Goal: Task Accomplishment & Management: Complete application form

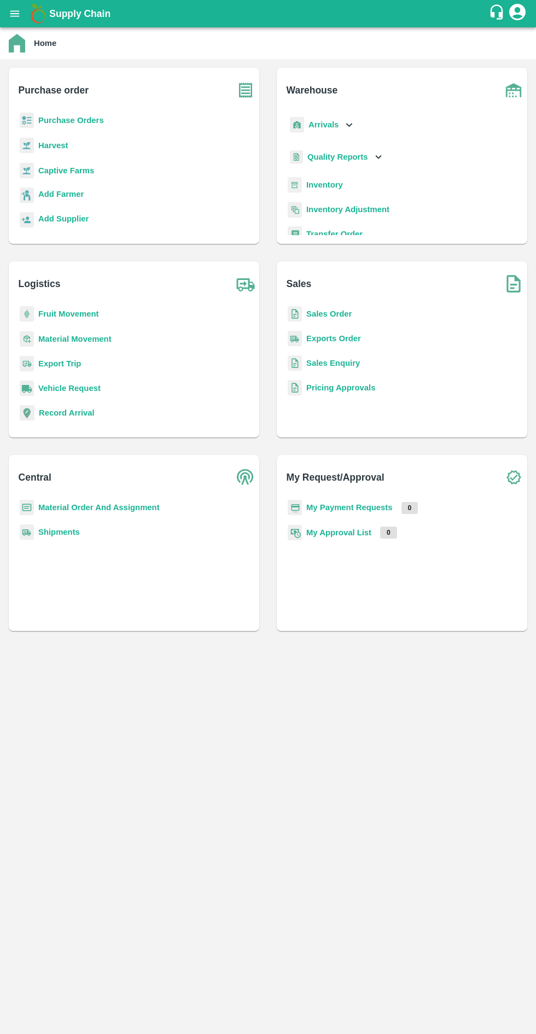
click at [81, 123] on b "Purchase Orders" at bounding box center [71, 120] width 66 height 9
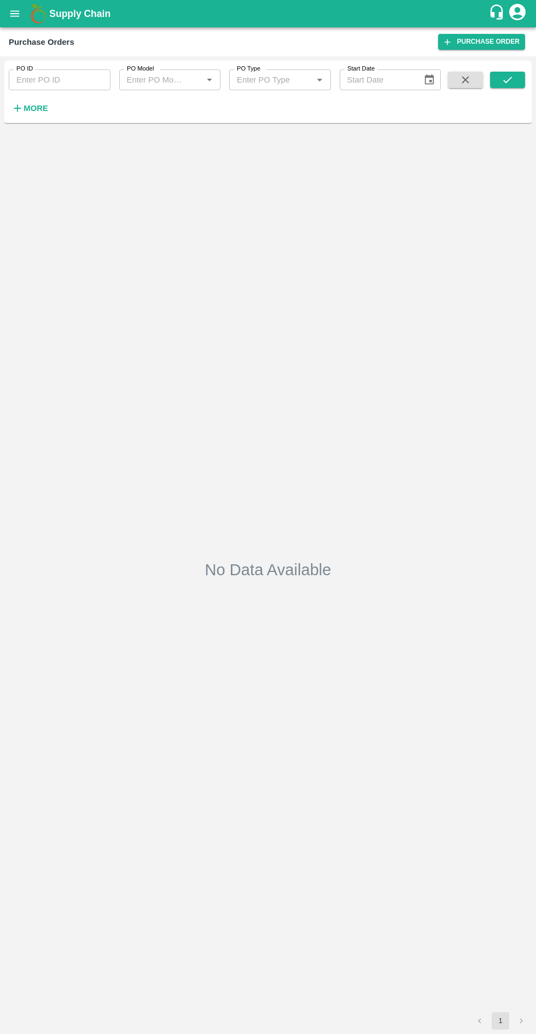
click at [71, 77] on input "PO ID" at bounding box center [60, 79] width 102 height 21
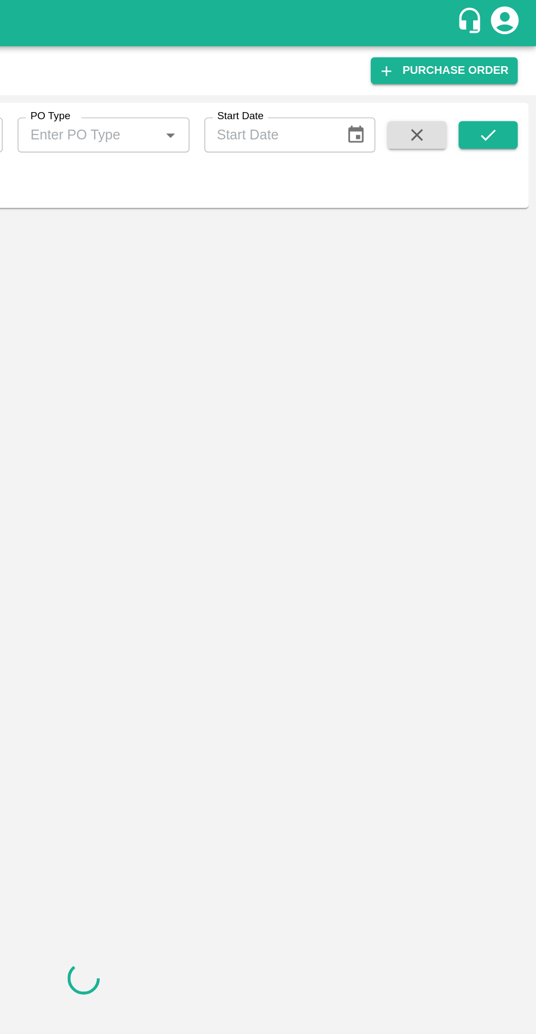
type input "176620"
click at [496, 78] on button "submit" at bounding box center [507, 80] width 35 height 16
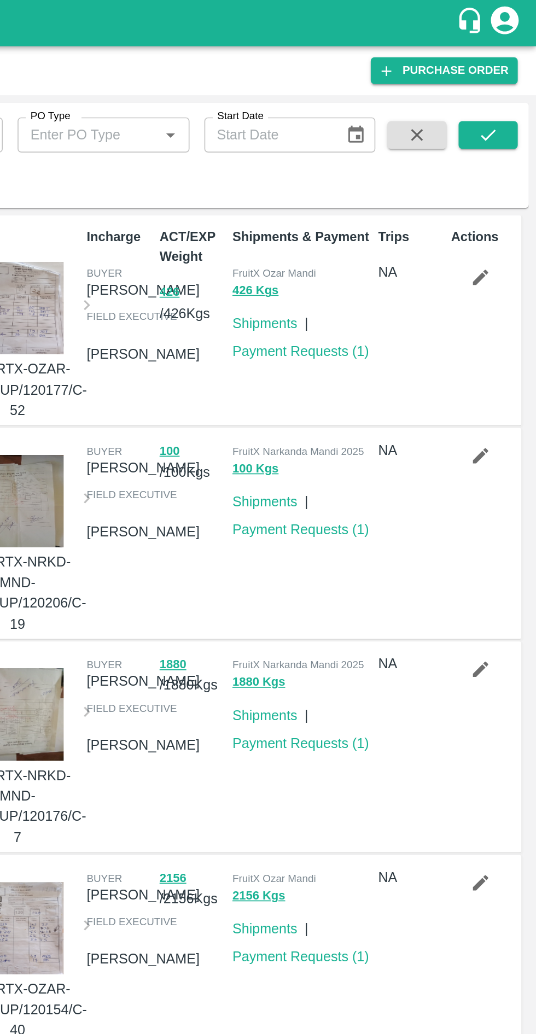
click at [498, 73] on button "submit" at bounding box center [507, 80] width 35 height 16
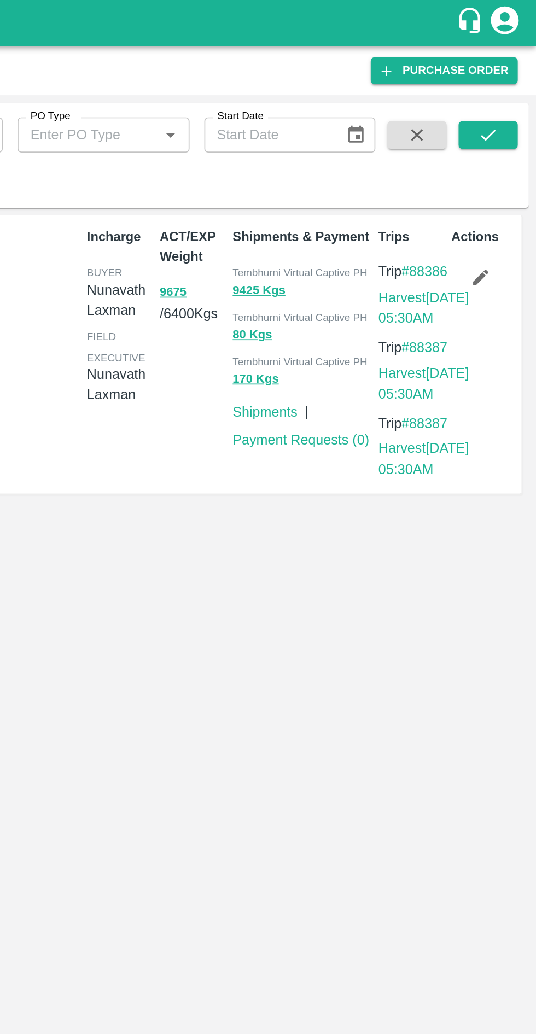
click at [505, 166] on icon "button" at bounding box center [503, 164] width 12 height 12
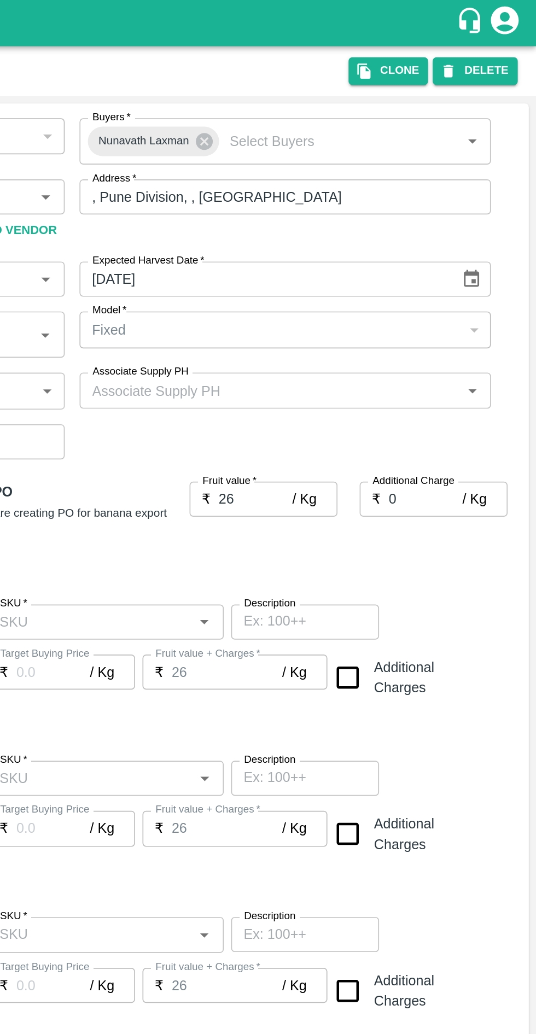
click at [514, 19] on icon "account of current user" at bounding box center [517, 12] width 16 height 16
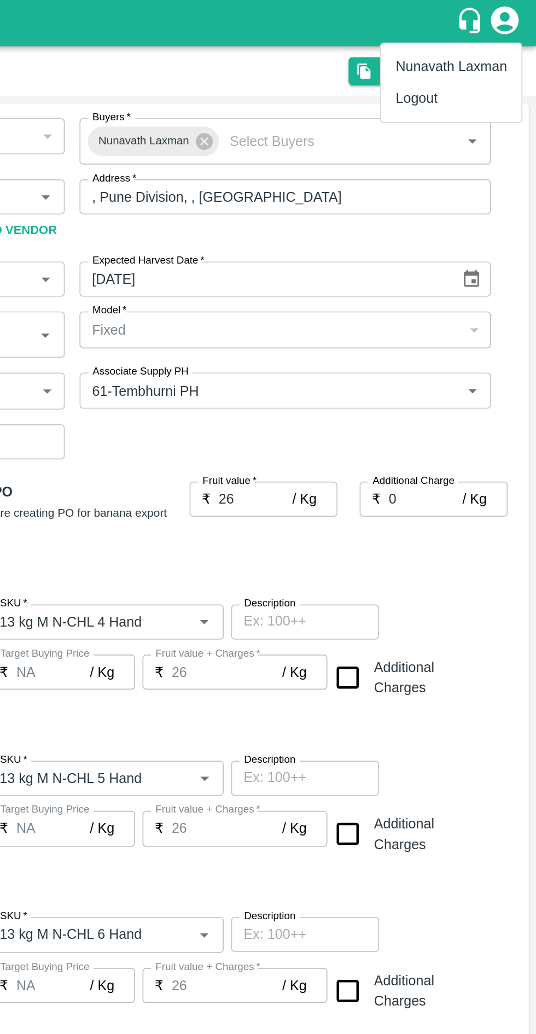
type input "[PERSON_NAME]-undefined"
type input "109-Tembhurni"
type input "61-Tembhurni PH"
type input "Banana Export"
type input "13 kg M N-CHL 4 Hand"
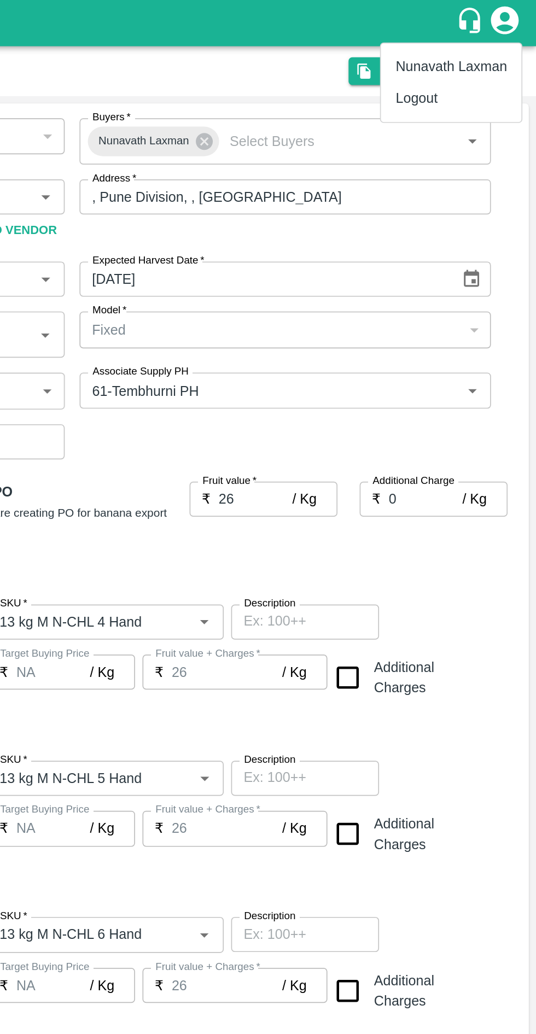
type input "NA"
type input "Banana Export"
type input "13 kg M N-CHL 5 Hand"
type input "NA"
type input "Banana Export"
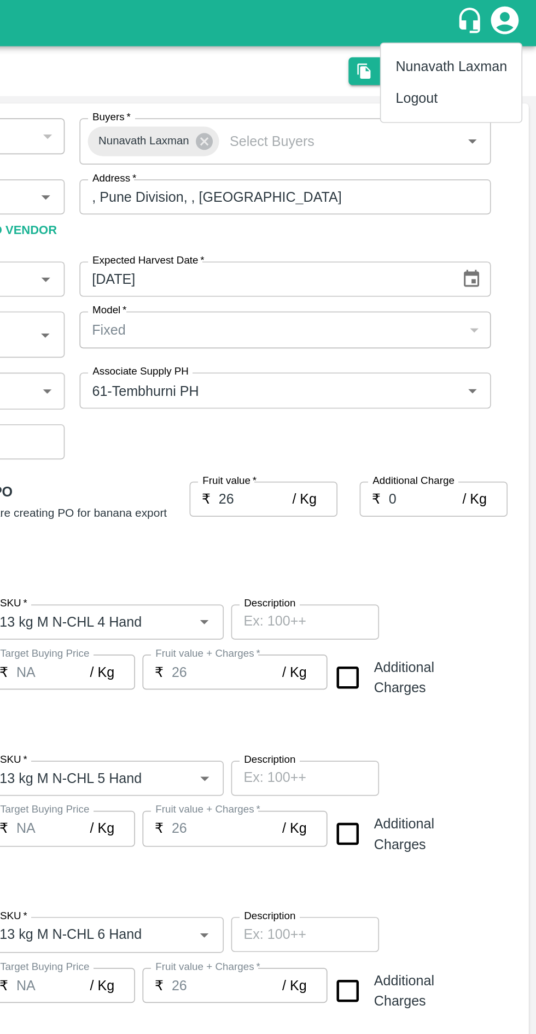
type input "13 kg M N-CHL 6 Hand"
type input "NA"
type input "Banana Export"
type input "13 kg M N-CHL 8 Hand"
type input "NA"
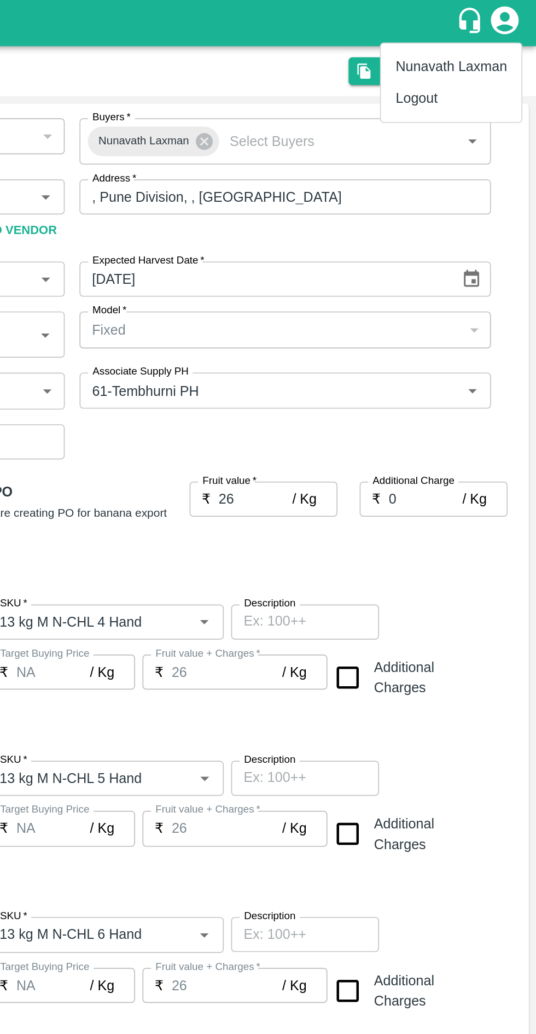
type input "Banana Export"
type input "13 kg M N-CHL CL"
type input "NA"
type input "Banana Export"
type input "PHR Kg"
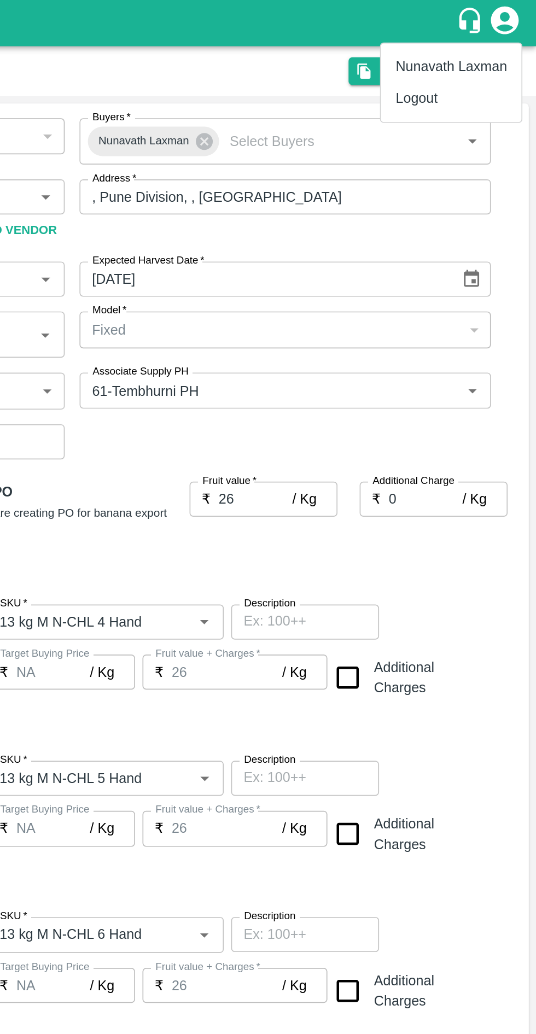
type input "NA"
type input "Banana Export"
type input "C Class"
type input "NA"
click at [354, 19] on div at bounding box center [268, 517] width 536 height 1034
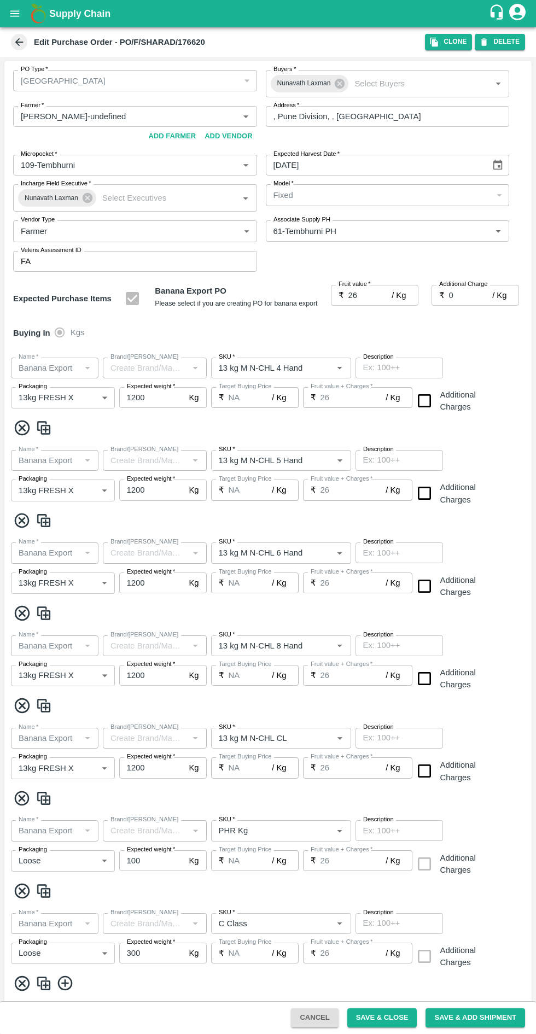
click at [360, 35] on div at bounding box center [268, 517] width 536 height 1034
click at [506, 36] on li "Nunavath Laxman" at bounding box center [494, 33] width 62 height 10
click at [508, 42] on button "DELETE" at bounding box center [500, 42] width 50 height 16
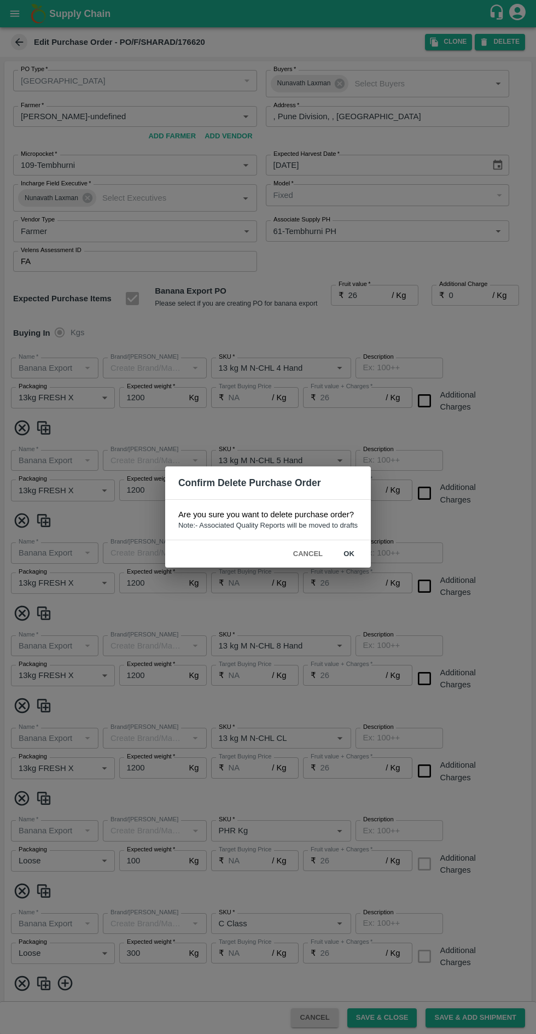
click at [349, 553] on button "ok" at bounding box center [348, 554] width 35 height 19
click at [359, 549] on button "ok" at bounding box center [348, 554] width 35 height 19
click at [349, 553] on button "ok" at bounding box center [348, 554] width 35 height 19
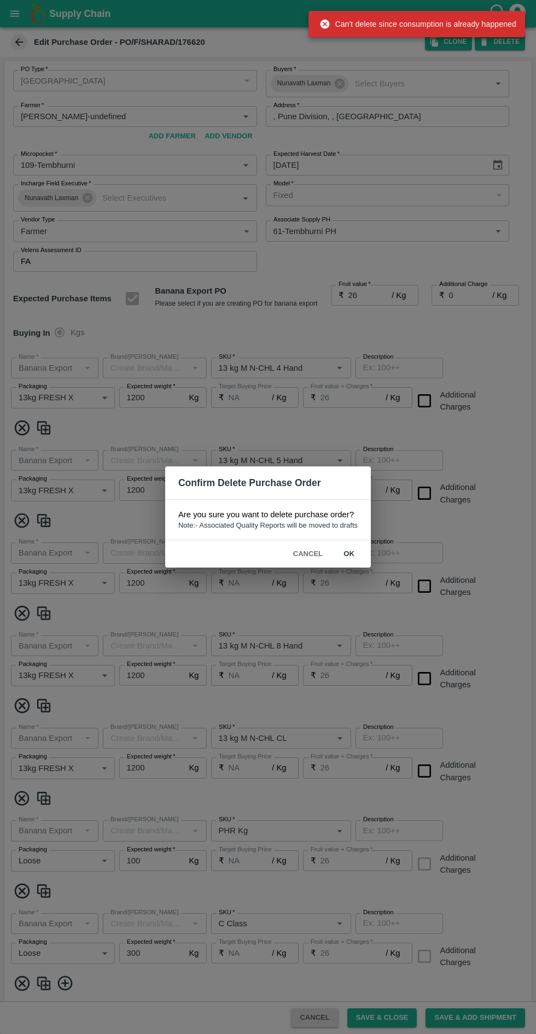
click at [309, 553] on button "Cancel" at bounding box center [308, 554] width 38 height 19
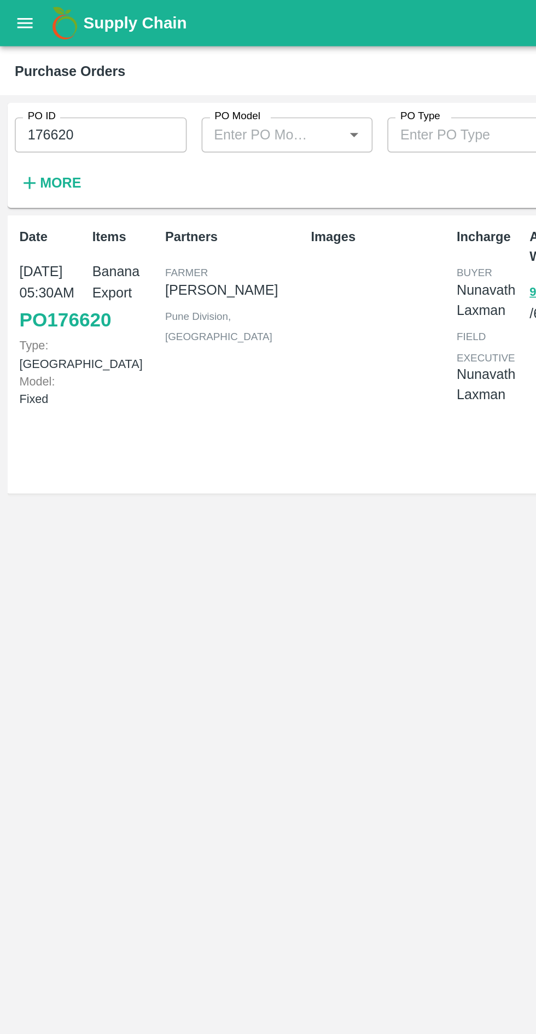
click at [81, 77] on input "176620" at bounding box center [60, 79] width 102 height 21
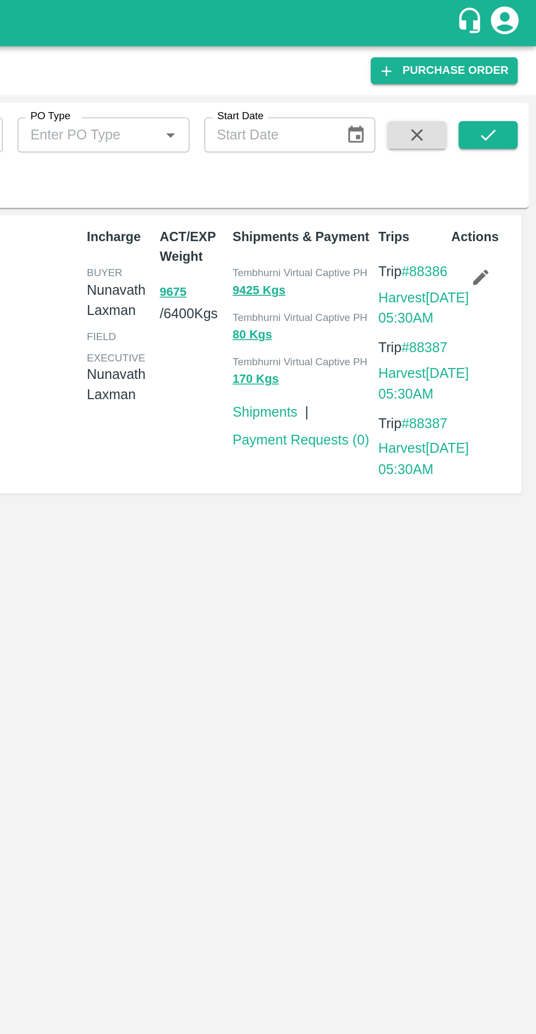
type input "176621"
click at [504, 81] on icon "submit" at bounding box center [507, 80] width 9 height 7
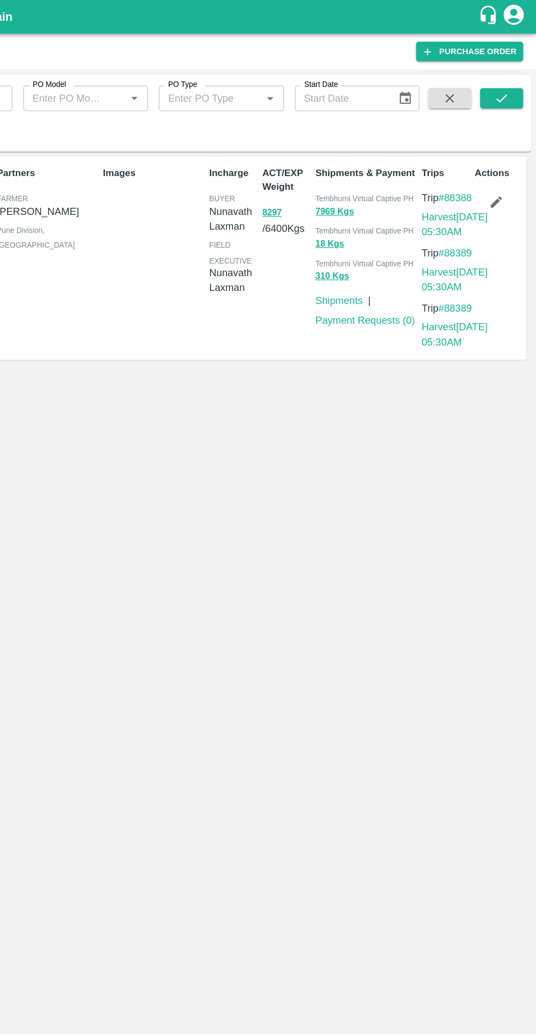
click at [506, 158] on icon "button" at bounding box center [503, 164] width 12 height 12
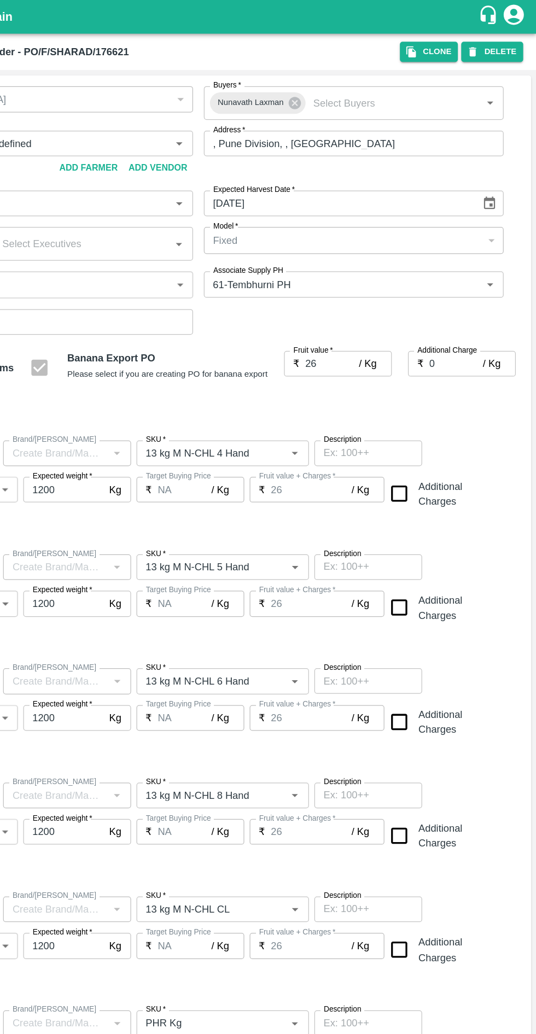
type input "[PERSON_NAME]-undefined"
type input "109-Tembhurni"
type input "61-Tembhurni PH"
type input "Banana Export"
type input "13 kg M N-CHL 4 Hand"
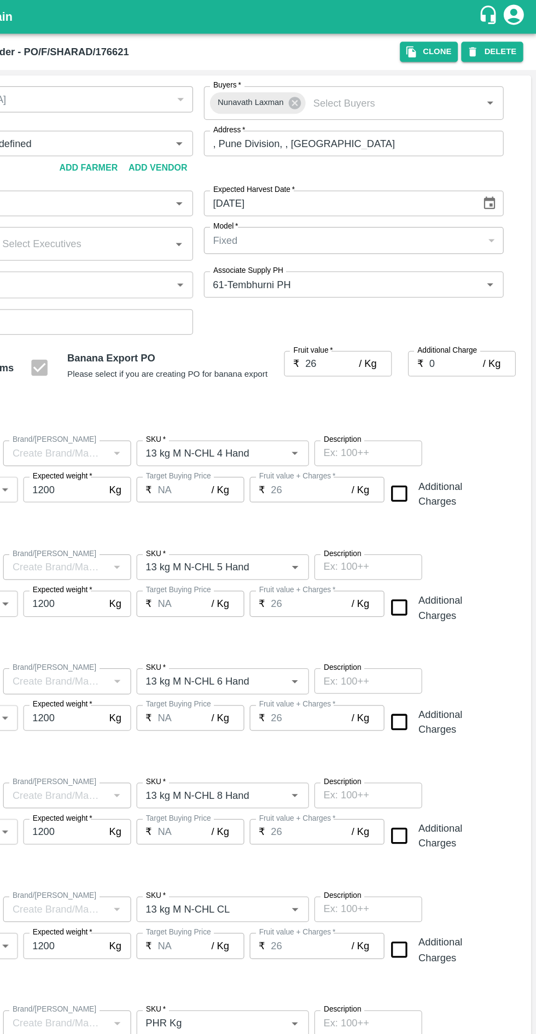
type input "NA"
type input "Banana Export"
type input "13 kg M N-CHL 5 Hand"
type input "NA"
type input "Banana Export"
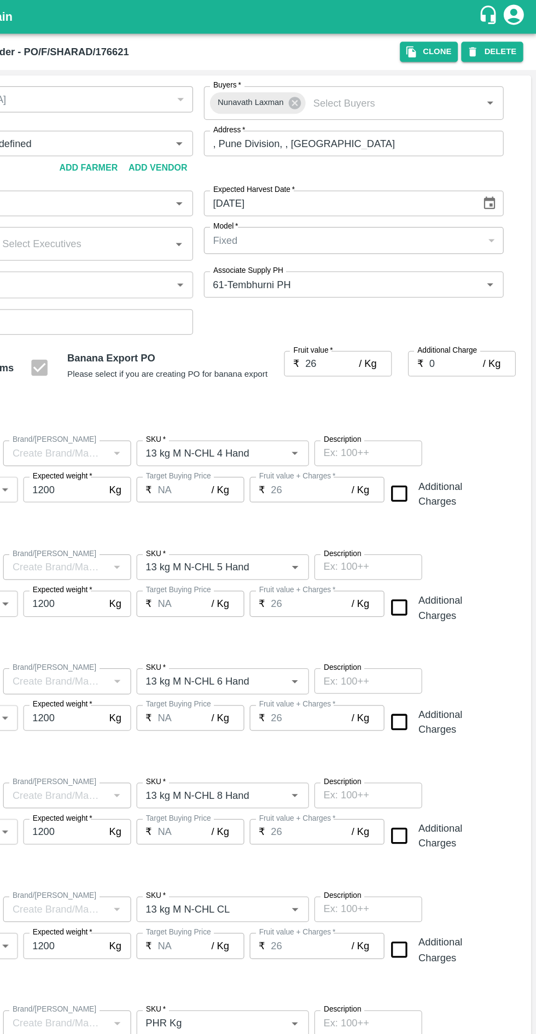
type input "13 kg M N-CHL 6 Hand"
type input "NA"
type input "Banana Export"
type input "13 kg M N-CHL 8 Hand"
type input "NA"
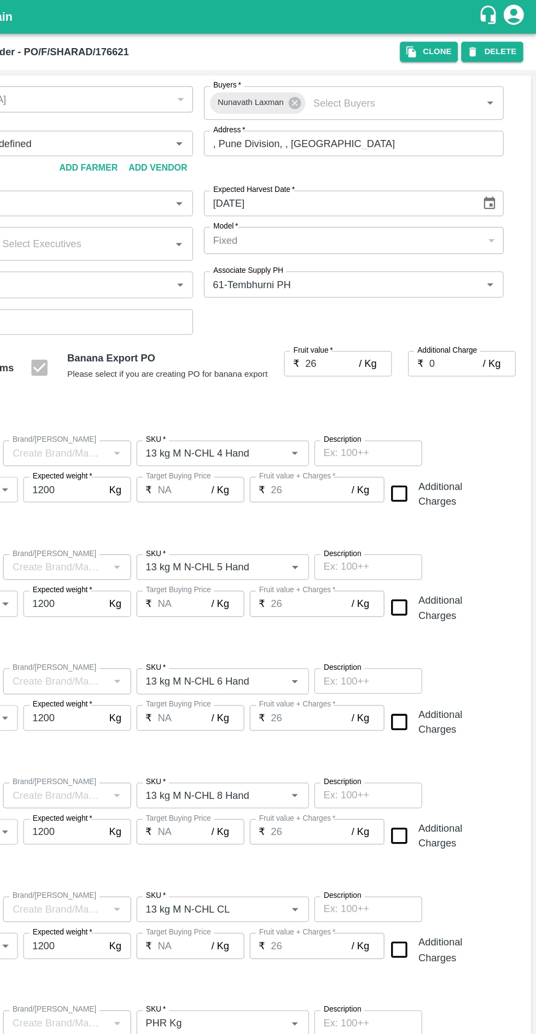
type input "Banana Export"
type input "13 kg M N-CHL CL"
type input "NA"
type input "Banana Export"
type input "PHR Kg"
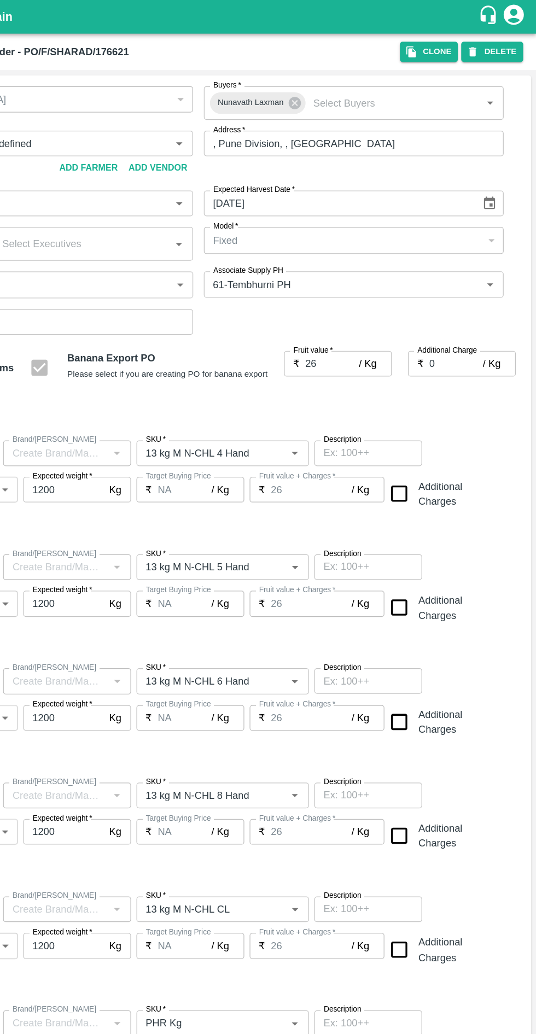
type input "NA"
type input "Banana Export"
type input "C Class"
type input "NA"
click at [507, 42] on button "DELETE" at bounding box center [500, 42] width 50 height 16
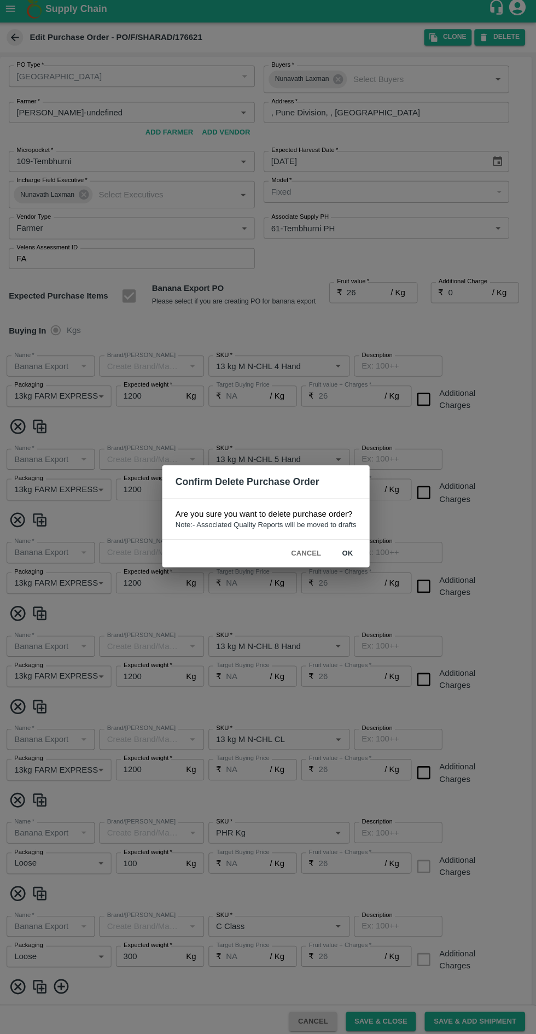
click at [350, 553] on button "ok" at bounding box center [348, 554] width 35 height 19
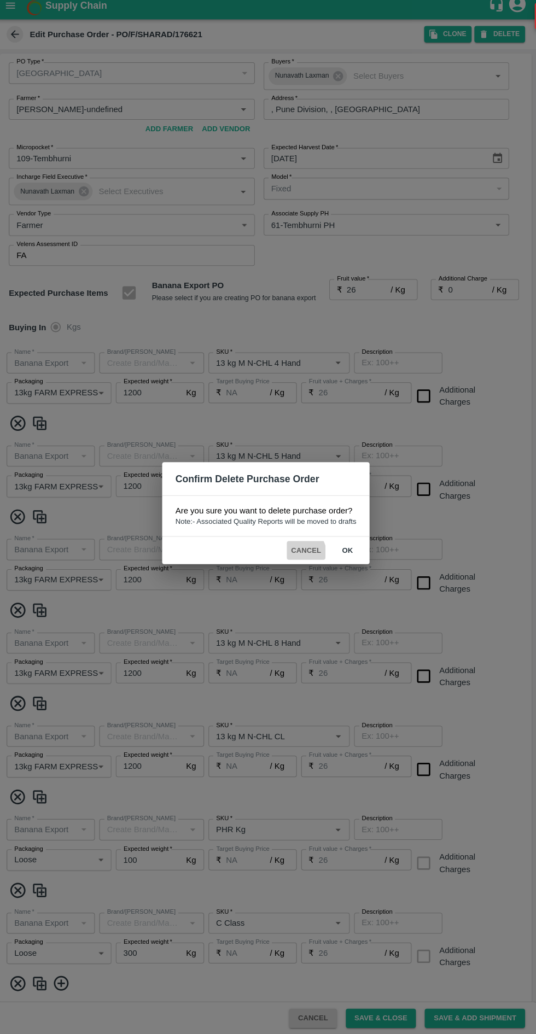
click at [298, 560] on button "Cancel" at bounding box center [308, 554] width 38 height 19
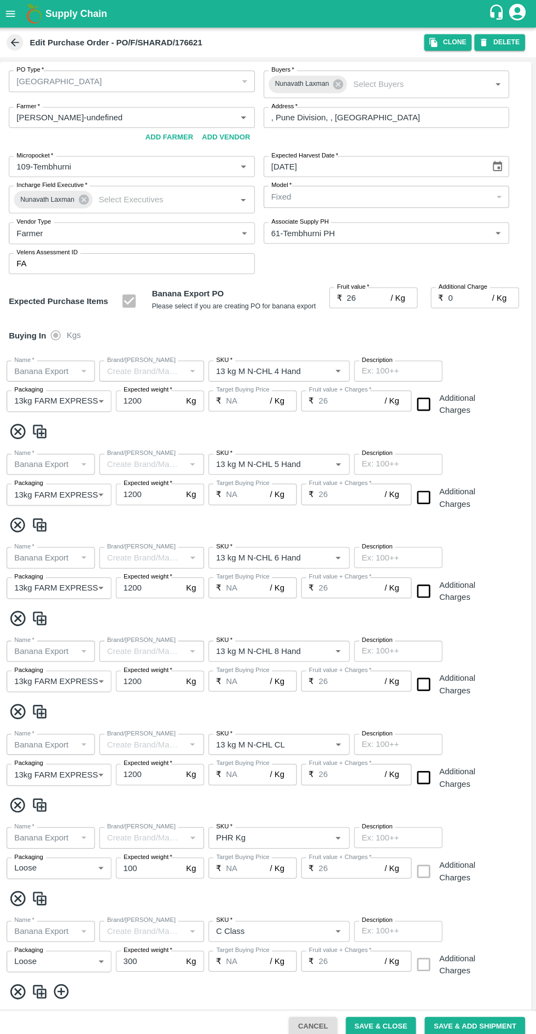
click at [26, 12] on button "open drawer" at bounding box center [14, 13] width 25 height 25
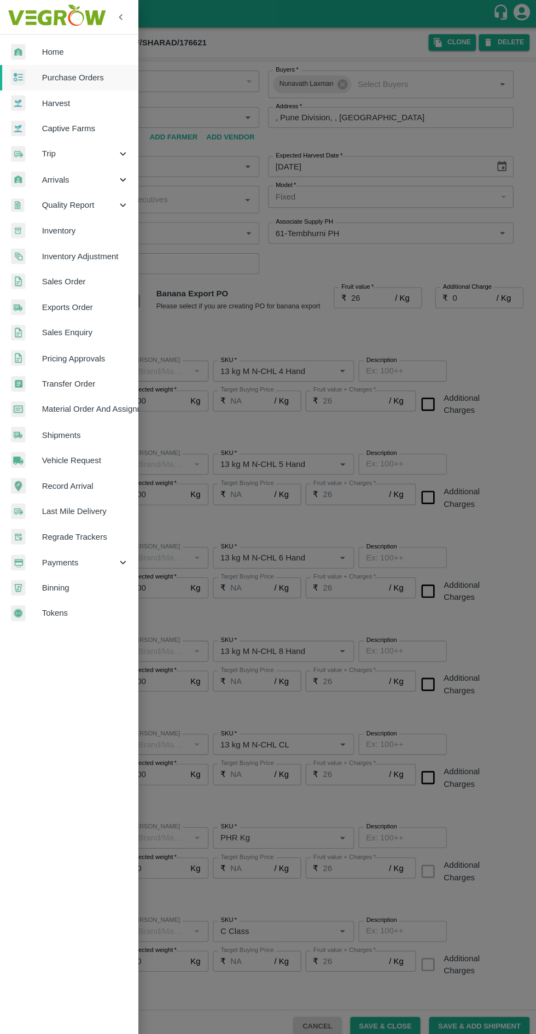
click at [98, 172] on span "Arrivals" at bounding box center [79, 178] width 74 height 12
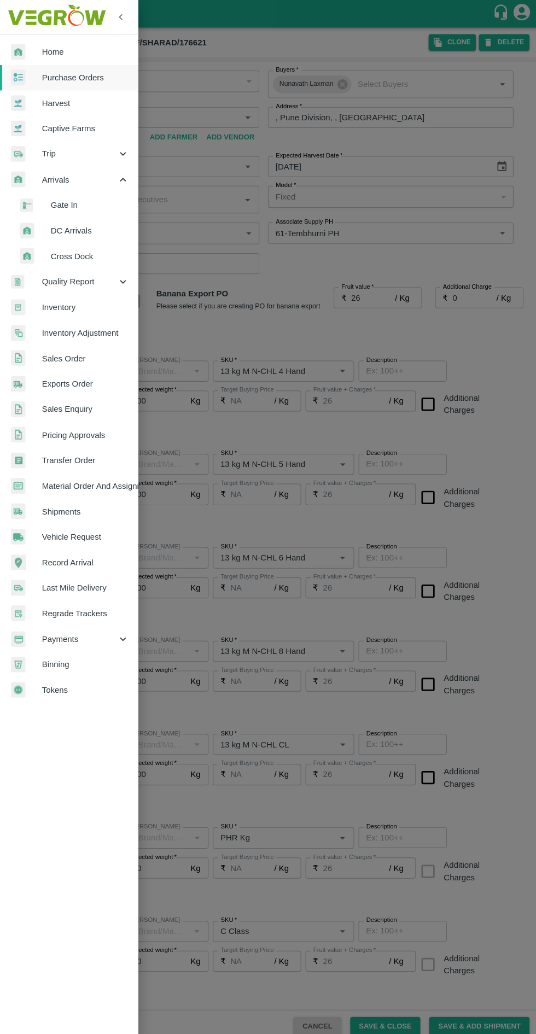
click at [88, 229] on span "DC Arrivals" at bounding box center [89, 229] width 78 height 12
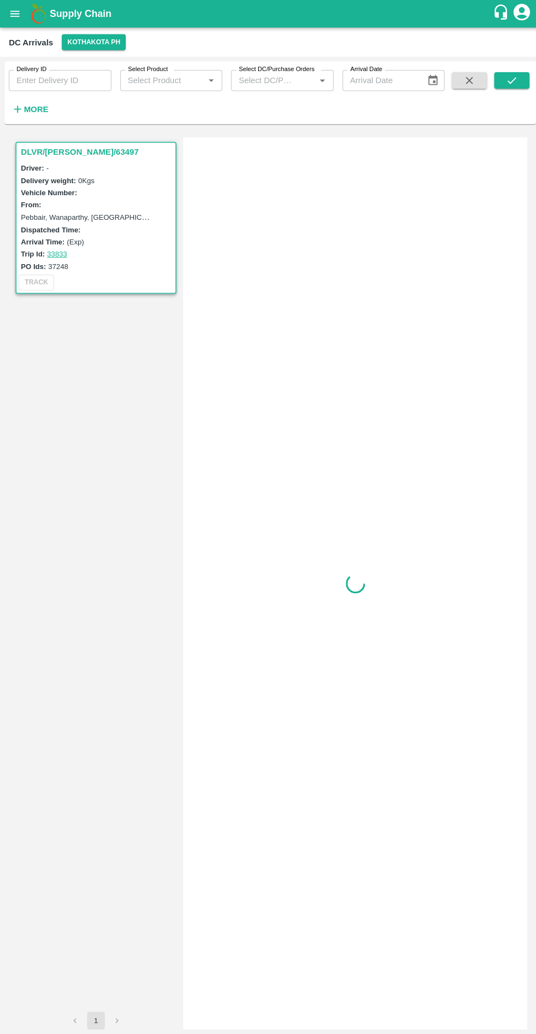
click at [87, 38] on button "Kothakota PH" at bounding box center [92, 42] width 63 height 16
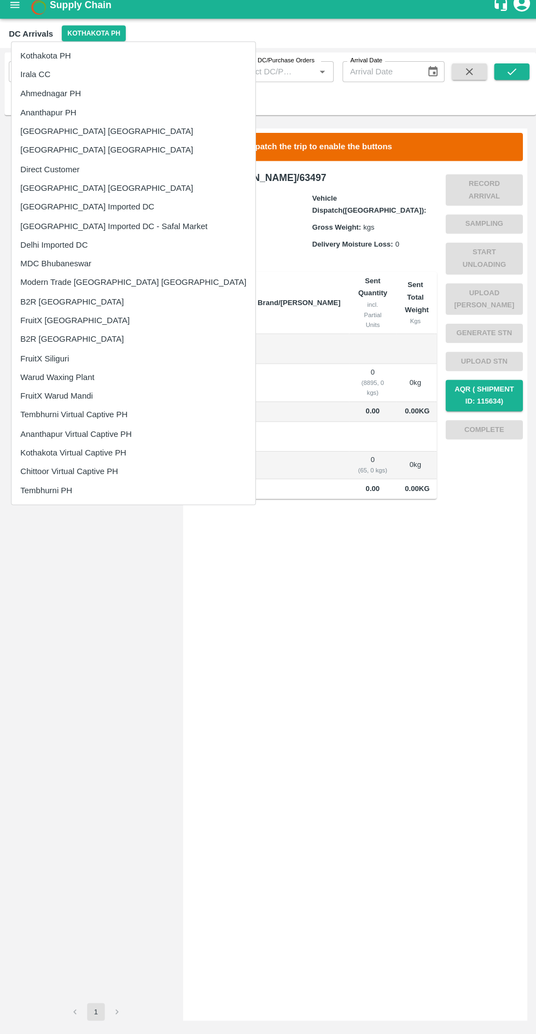
click at [100, 416] on li "Tembhurni Virtual Captive PH" at bounding box center [132, 420] width 242 height 19
